Goal: Task Accomplishment & Management: Use online tool/utility

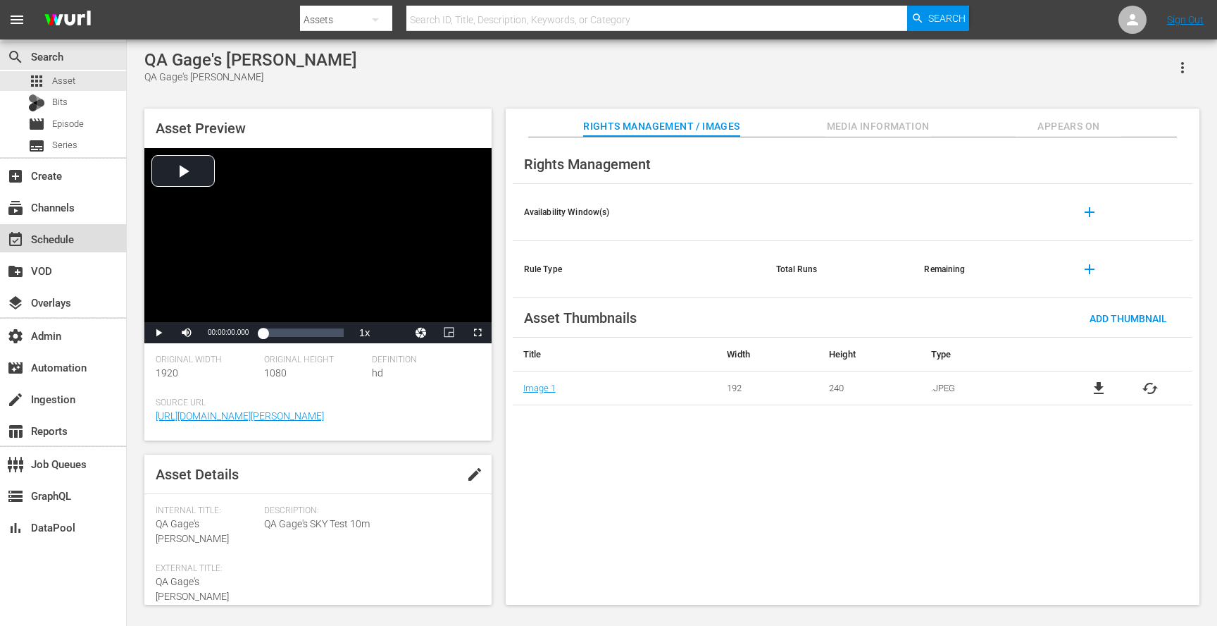
click at [77, 235] on div "event_available Schedule" at bounding box center [39, 236] width 79 height 13
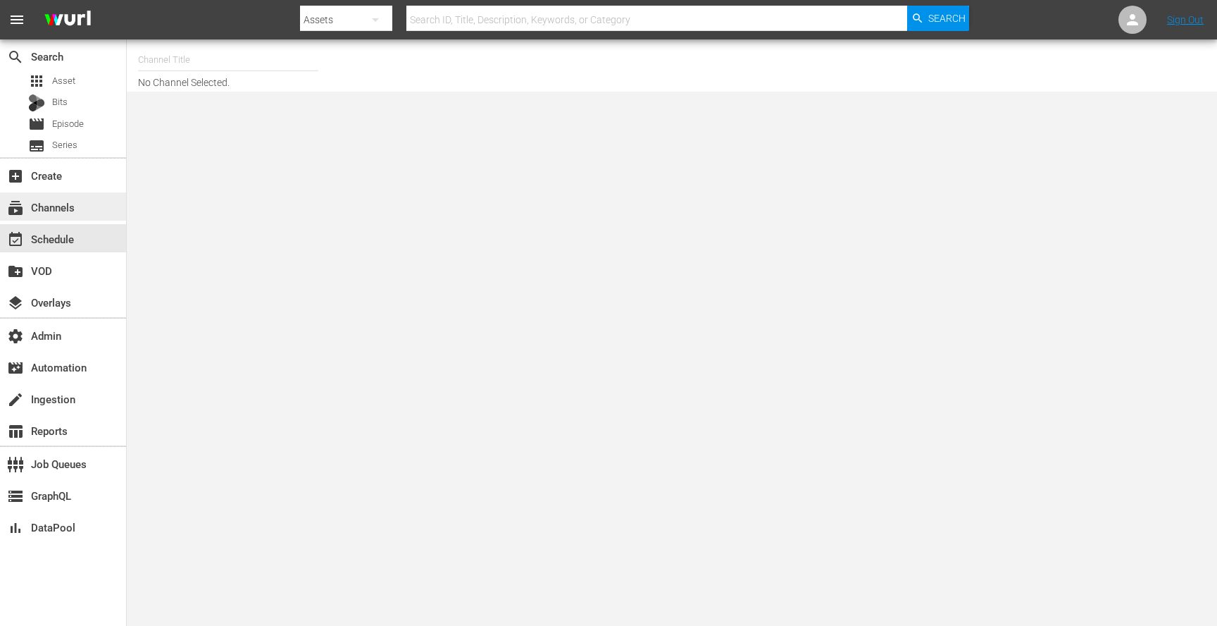
click at [57, 199] on div "subscriptions Channels" at bounding box center [39, 205] width 79 height 13
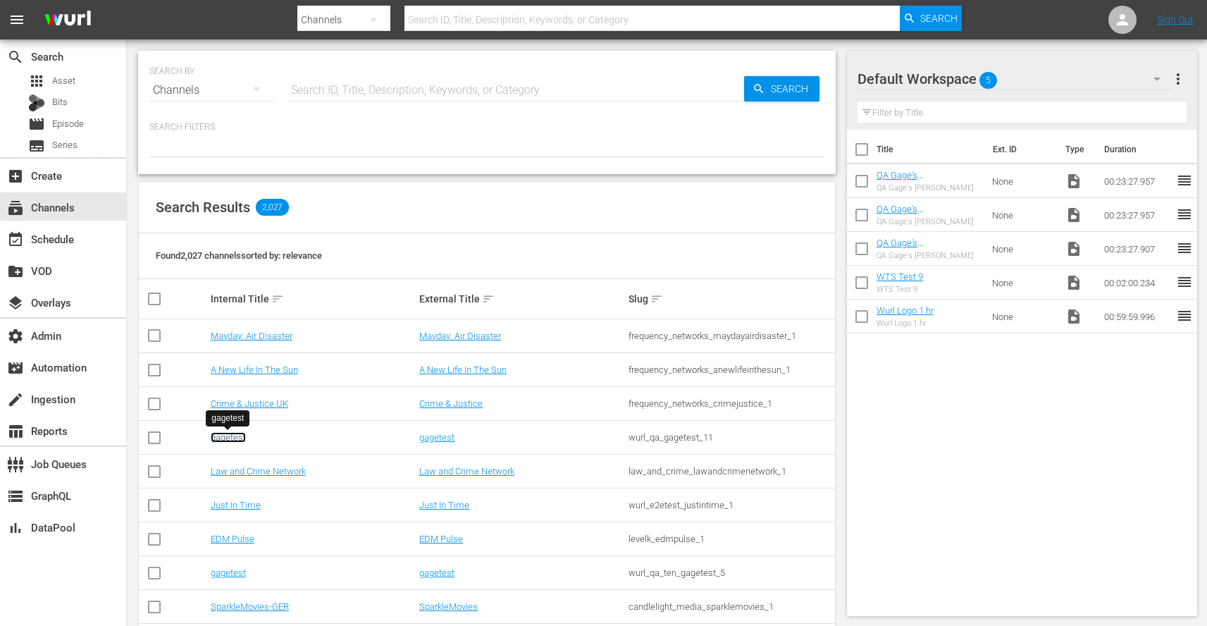
click at [219, 434] on link "gagetest" at bounding box center [228, 437] width 35 height 11
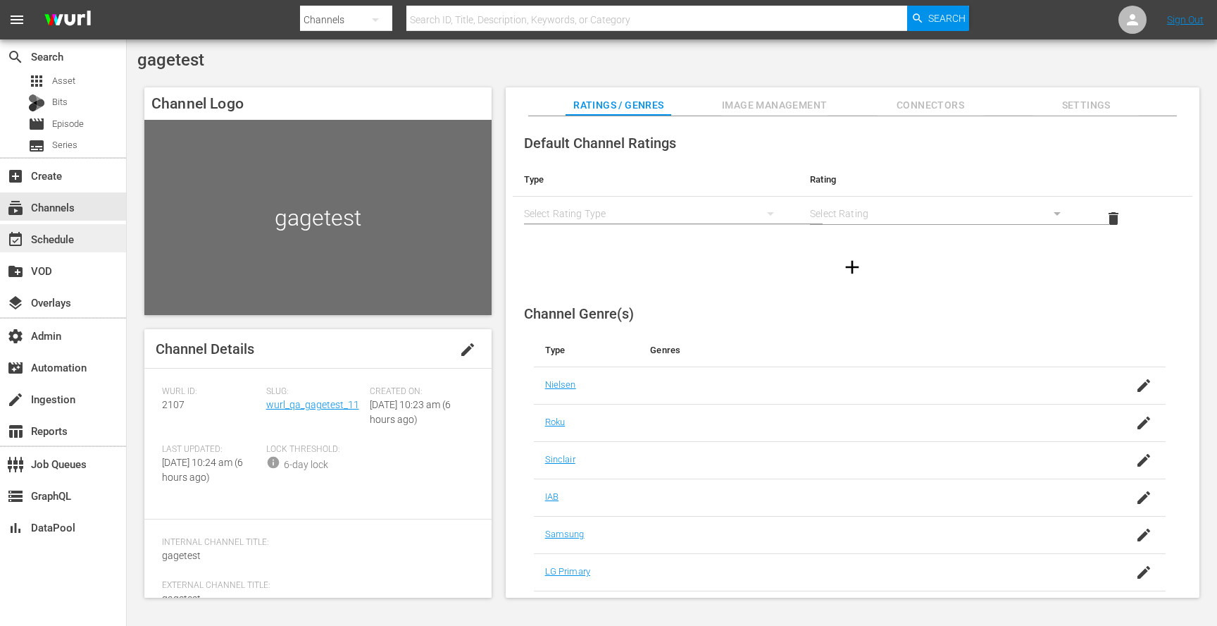
click at [53, 237] on div "event_available Schedule" at bounding box center [39, 236] width 79 height 13
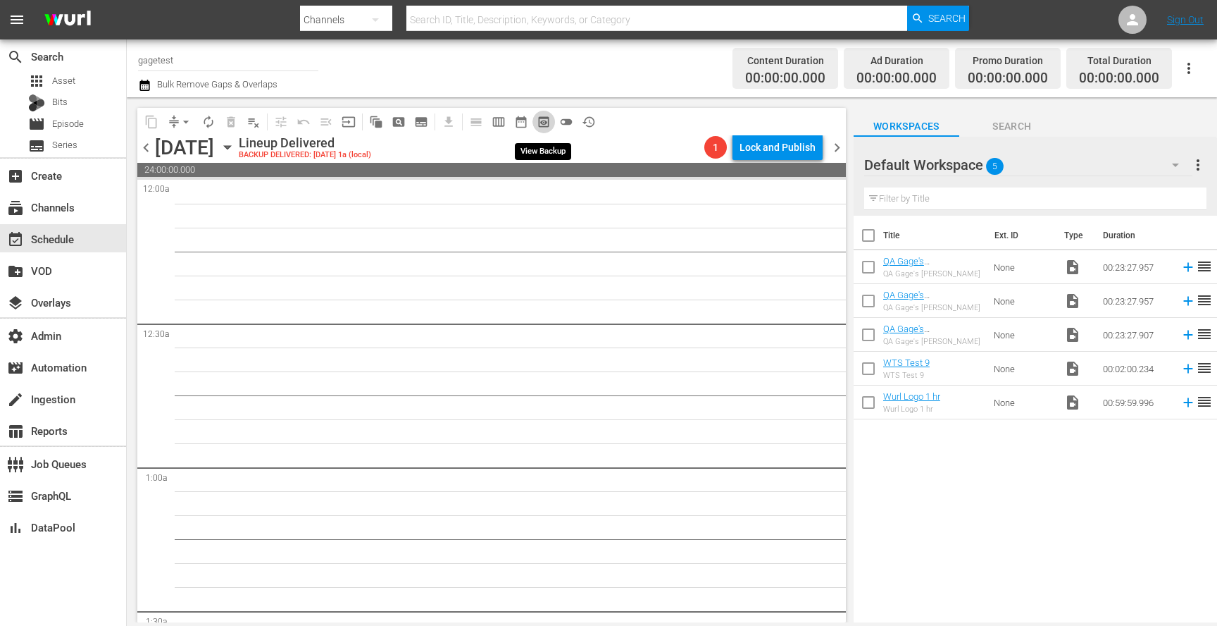
click at [545, 119] on span "preview_outlined" at bounding box center [544, 122] width 14 height 14
